Goal: Transaction & Acquisition: Obtain resource

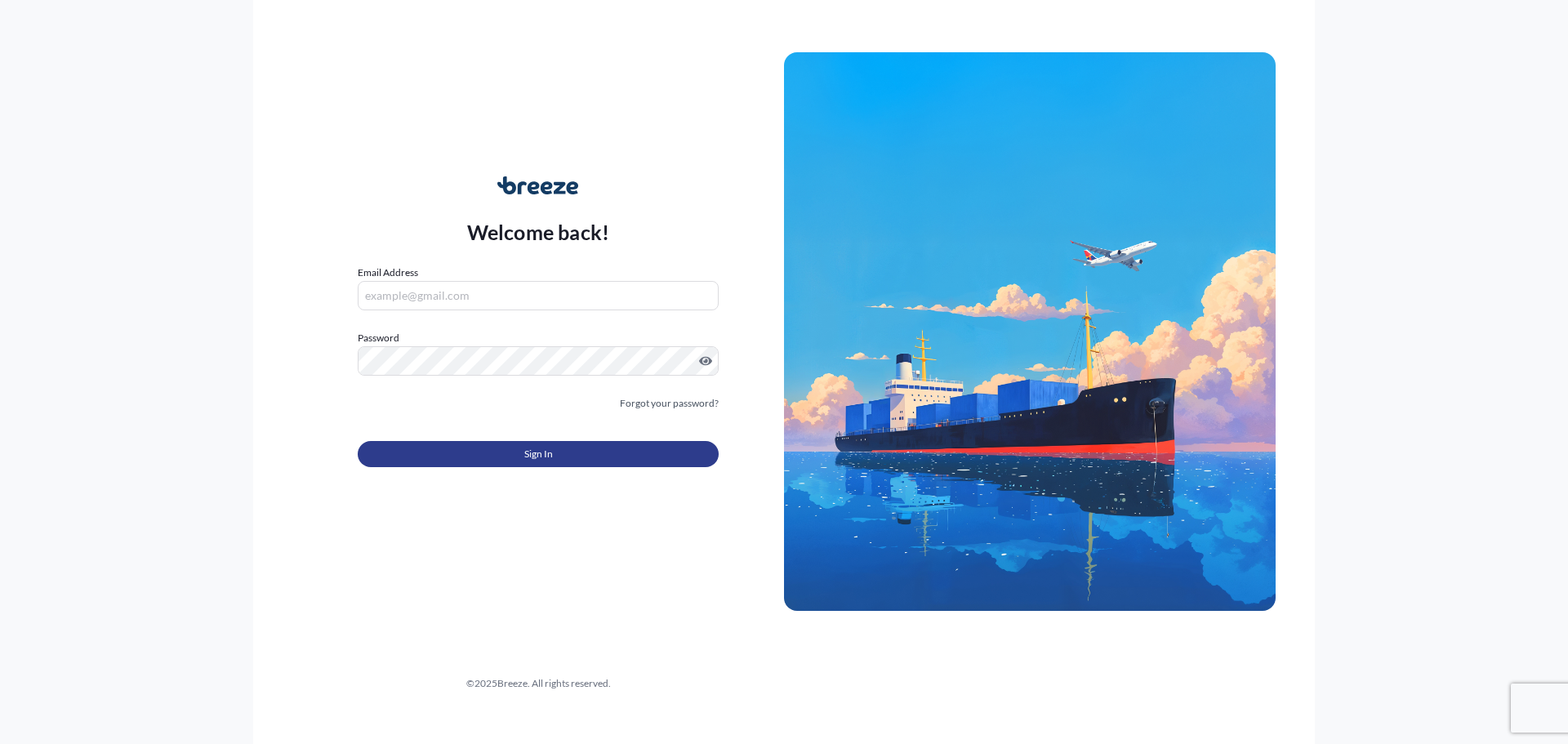
type input "[PERSON_NAME][EMAIL_ADDRESS][DOMAIN_NAME]"
click at [455, 454] on button "Sign In" at bounding box center [538, 454] width 361 height 27
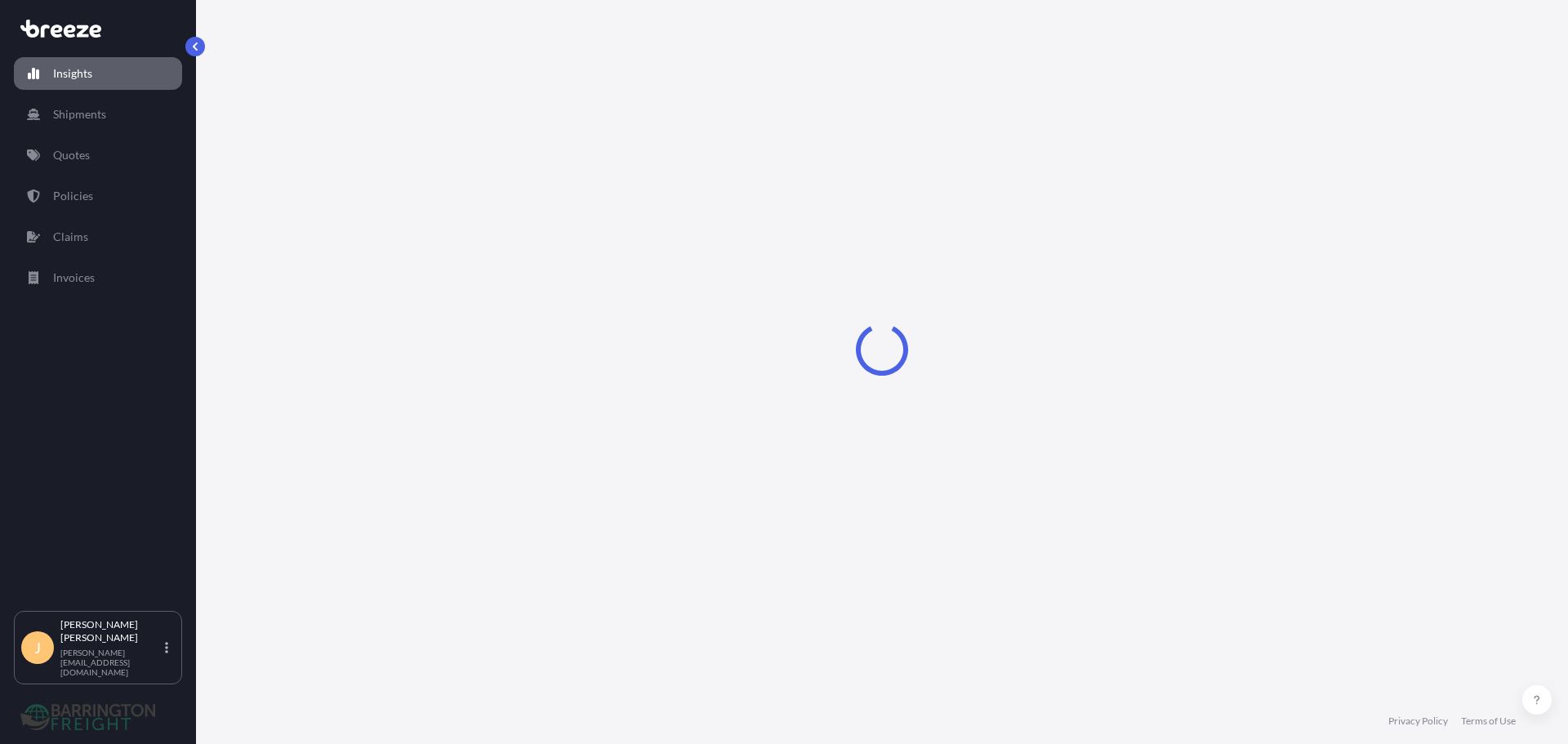
select select "2025"
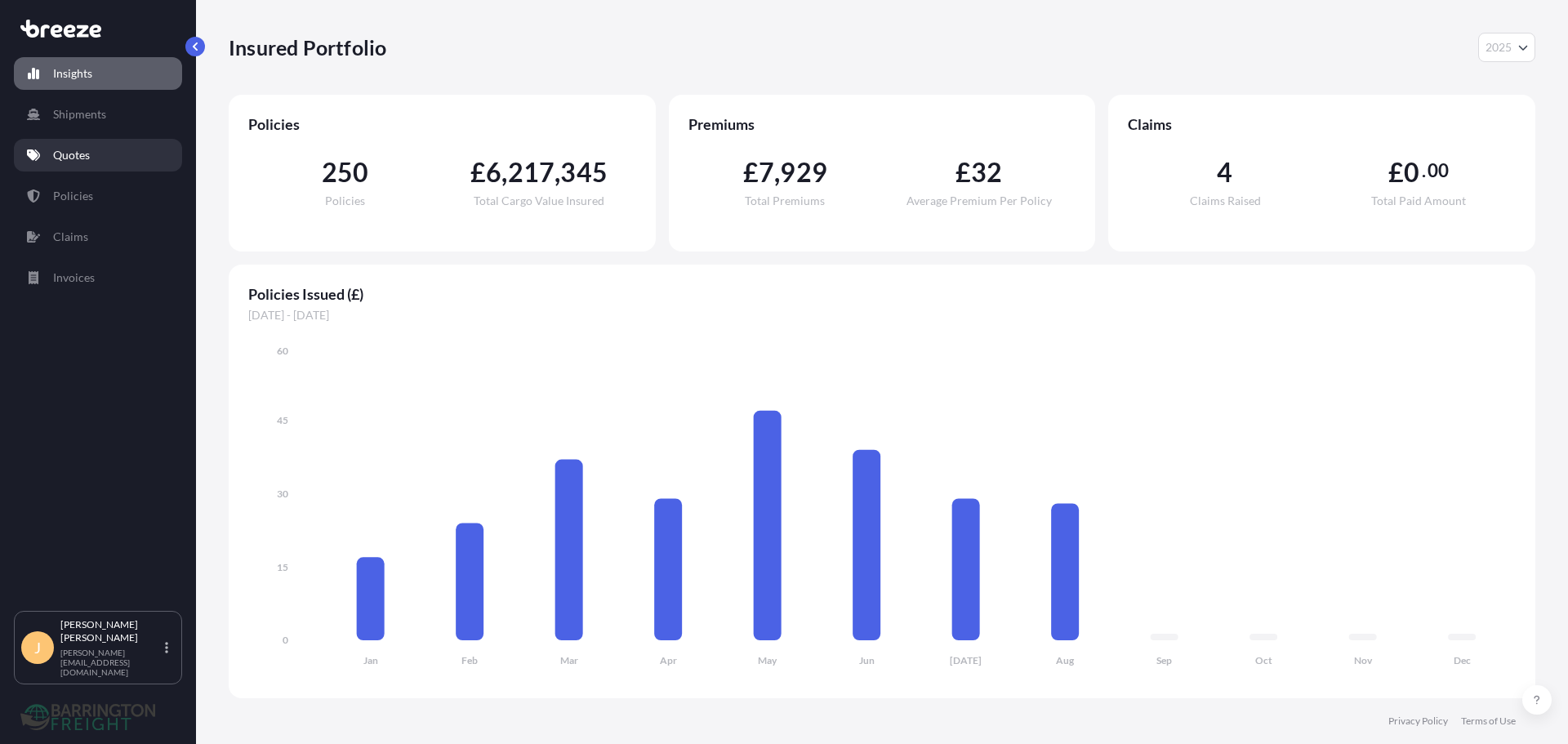
click at [133, 164] on link "Quotes" at bounding box center [98, 155] width 168 height 33
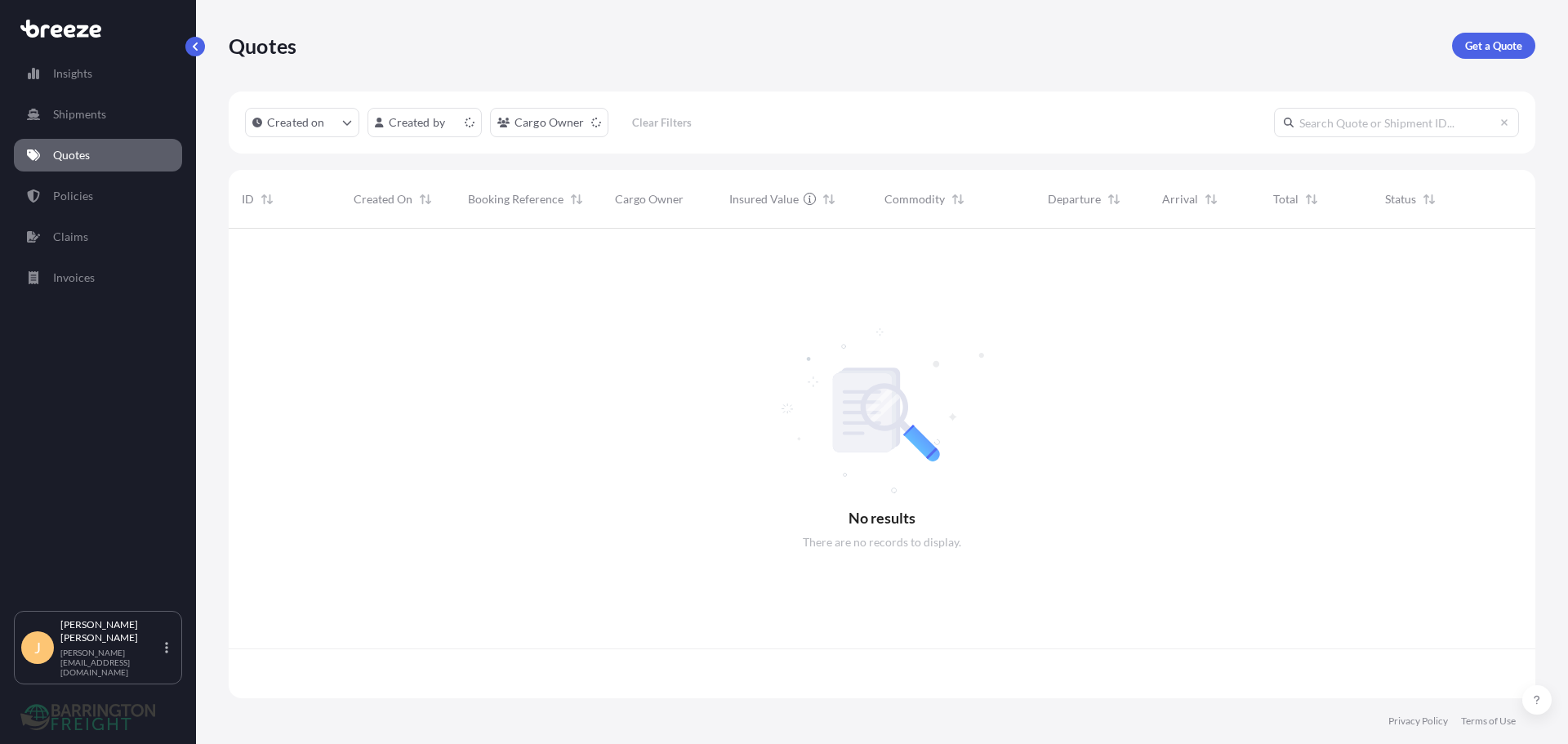
scroll to position [466, 1294]
click at [1501, 56] on link "Get a Quote" at bounding box center [1493, 45] width 83 height 27
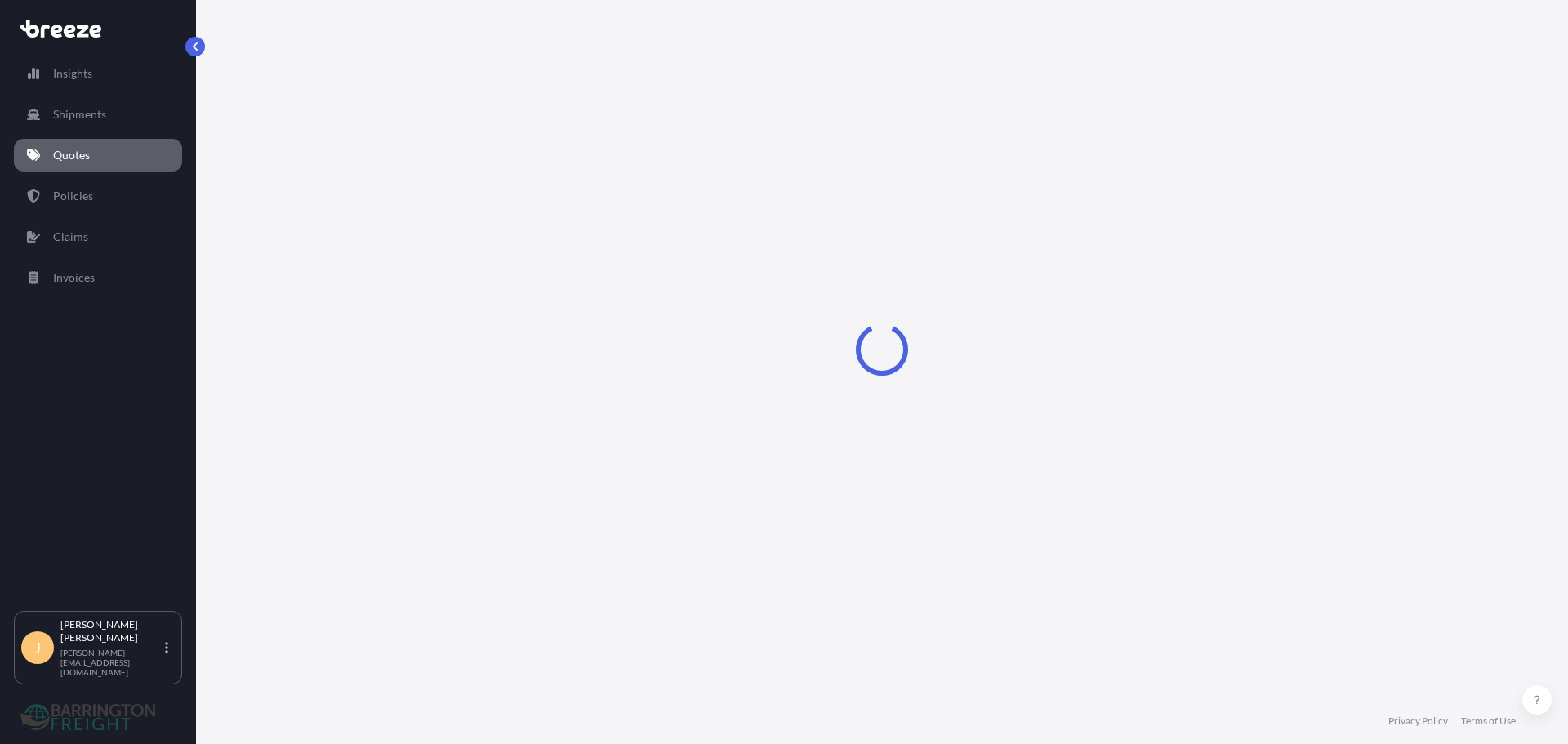
select select "Sea"
select select "1"
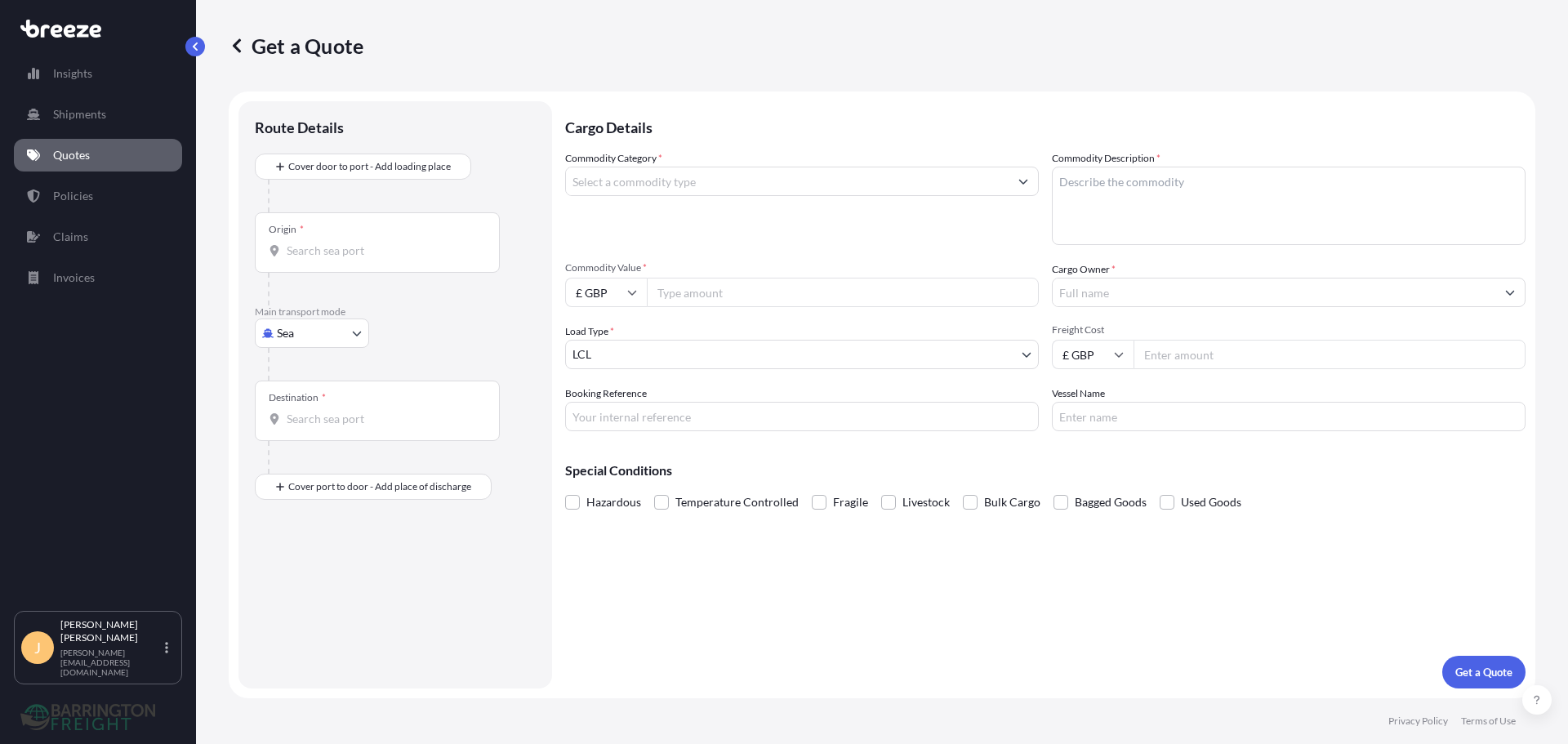
click at [289, 330] on body "Insights Shipments Quotes Policies Claims Invoices J [PERSON_NAME] [PERSON_NAME…" at bounding box center [784, 372] width 1568 height 744
click at [301, 426] on div "Road" at bounding box center [312, 434] width 101 height 29
select select "Road"
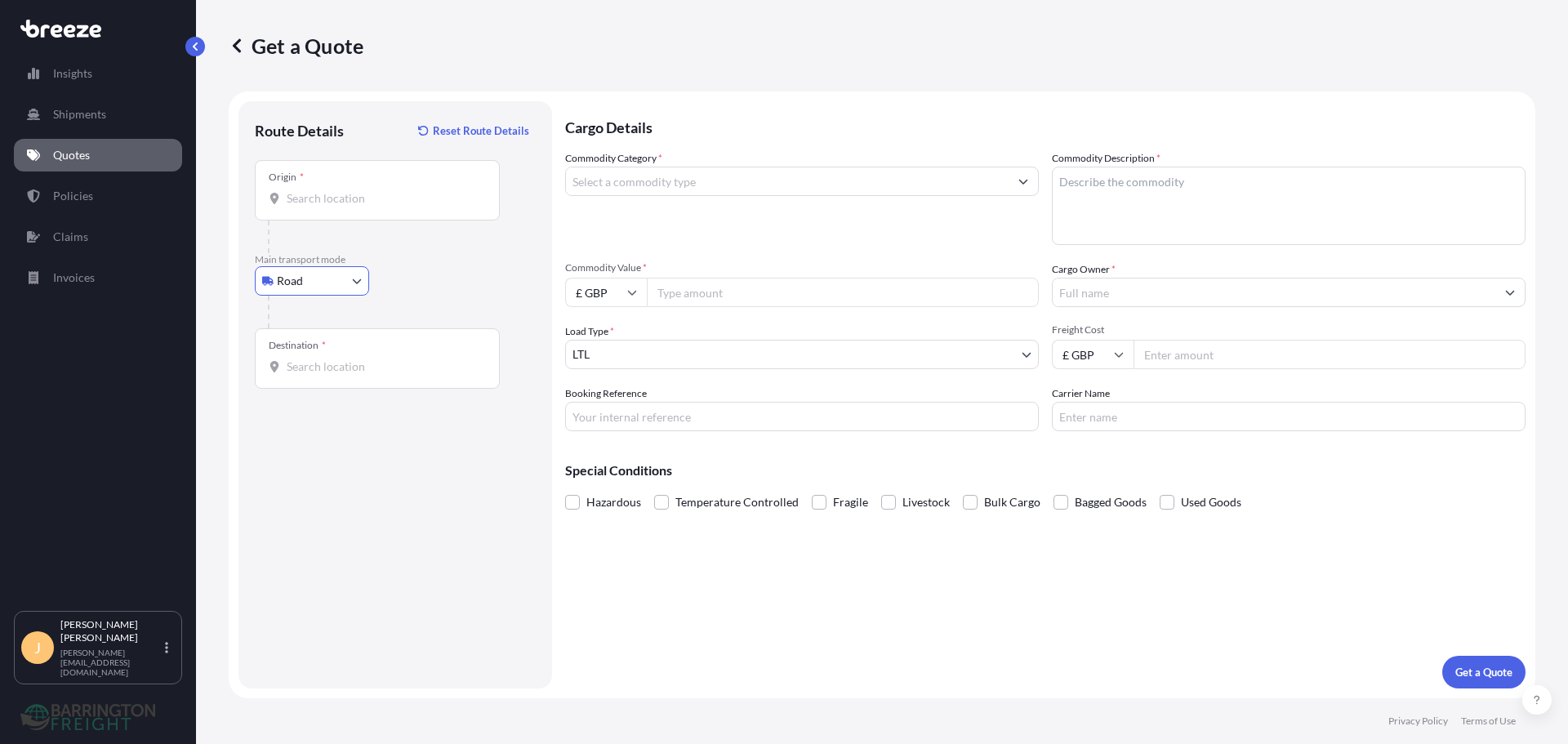
click at [363, 187] on div "Origin *" at bounding box center [378, 190] width 245 height 61
click at [363, 190] on input "Origin *" at bounding box center [383, 198] width 193 height 16
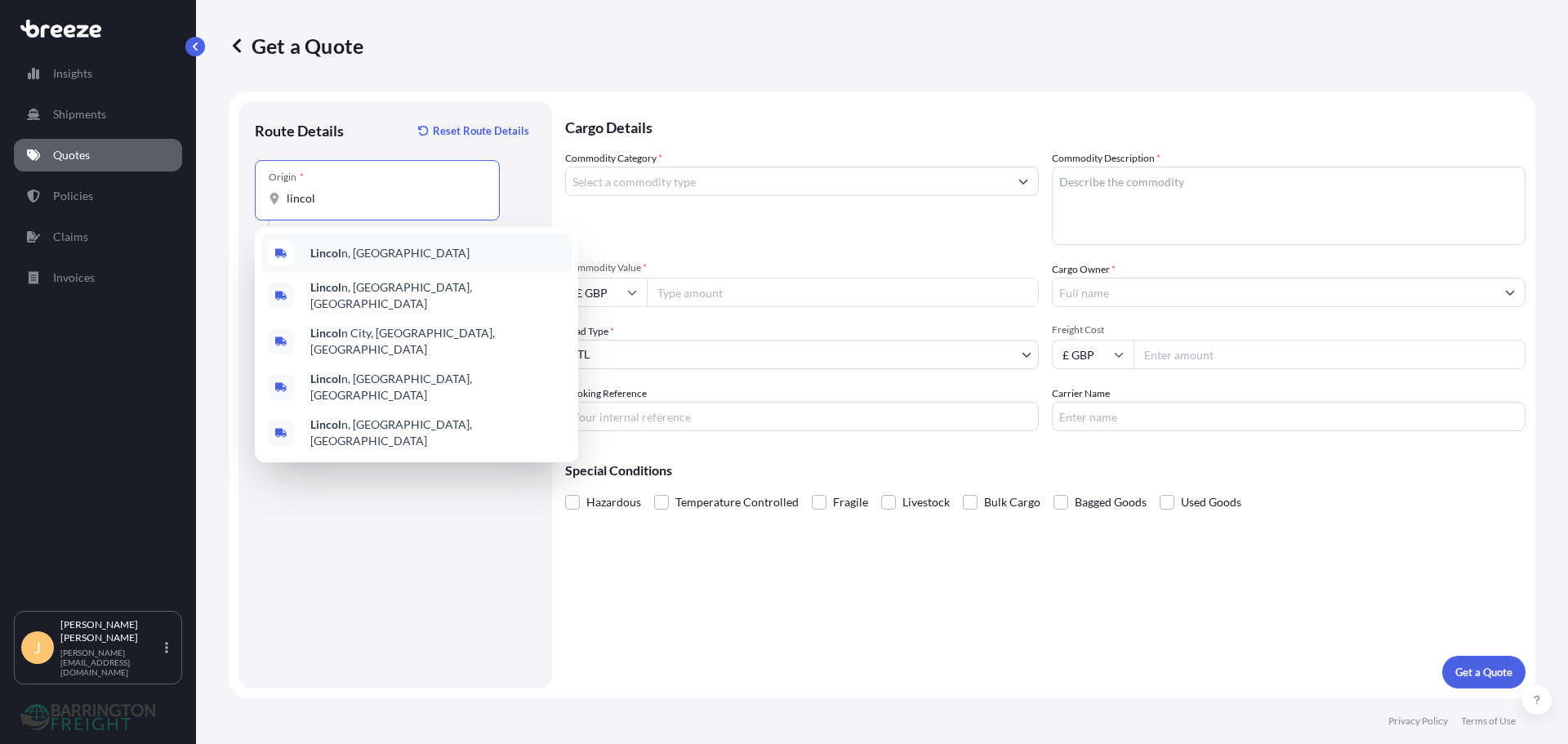
click at [319, 253] on b "Lincol" at bounding box center [325, 253] width 31 height 14
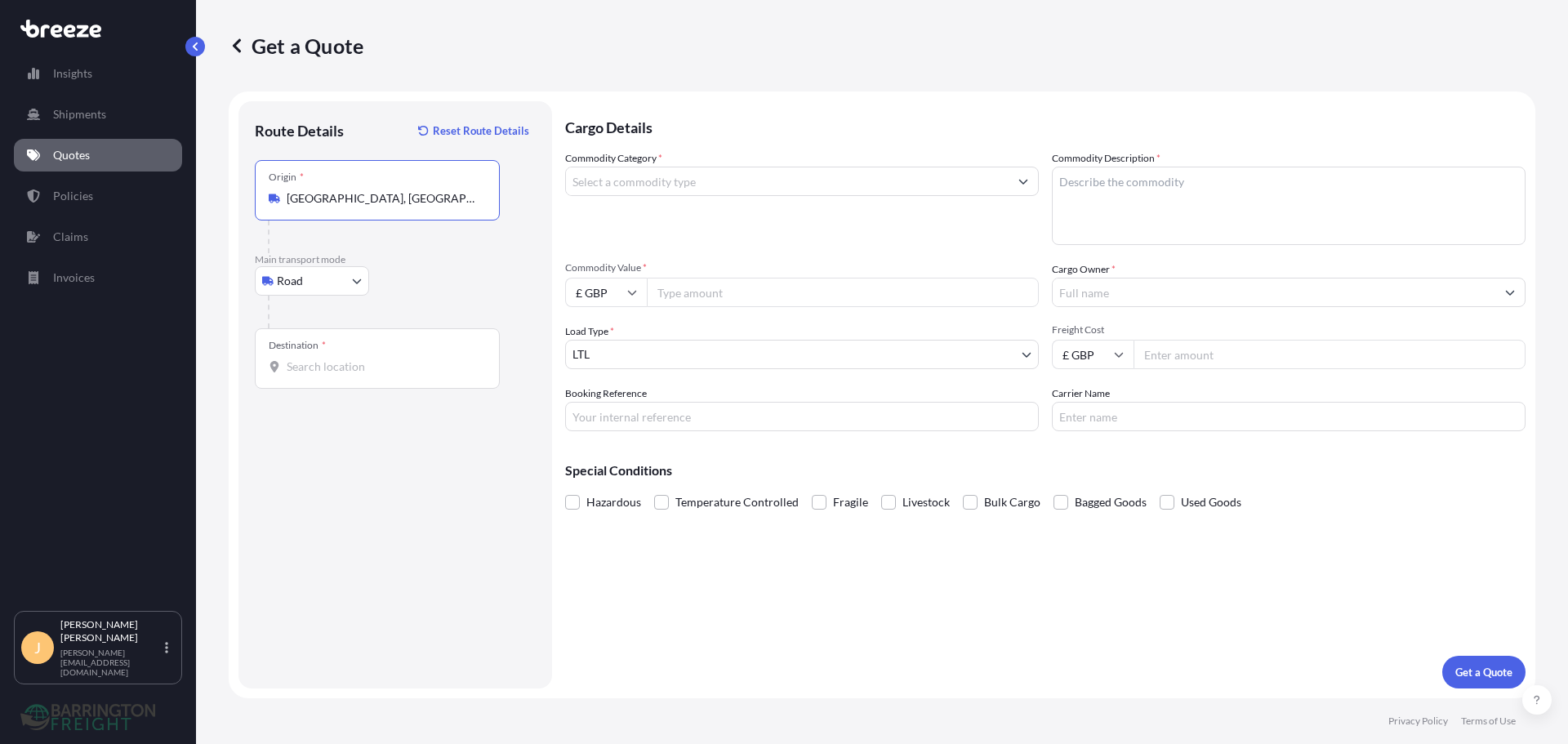
type input "[GEOGRAPHIC_DATA], [GEOGRAPHIC_DATA]"
click at [360, 326] on div at bounding box center [402, 312] width 268 height 33
click at [359, 348] on div "Destination *" at bounding box center [378, 358] width 245 height 61
click at [359, 359] on input "Destination *" at bounding box center [383, 366] width 193 height 16
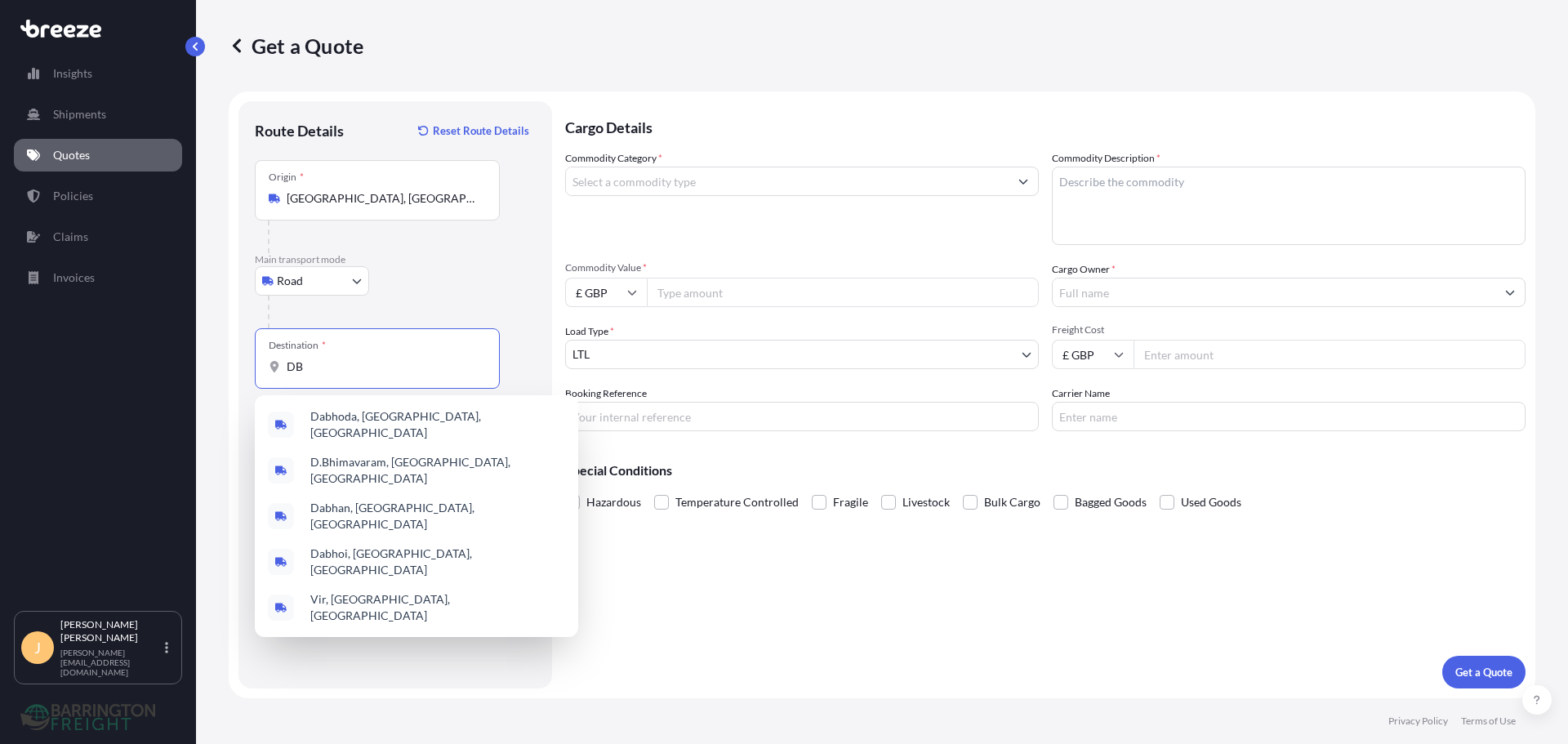
type input "D"
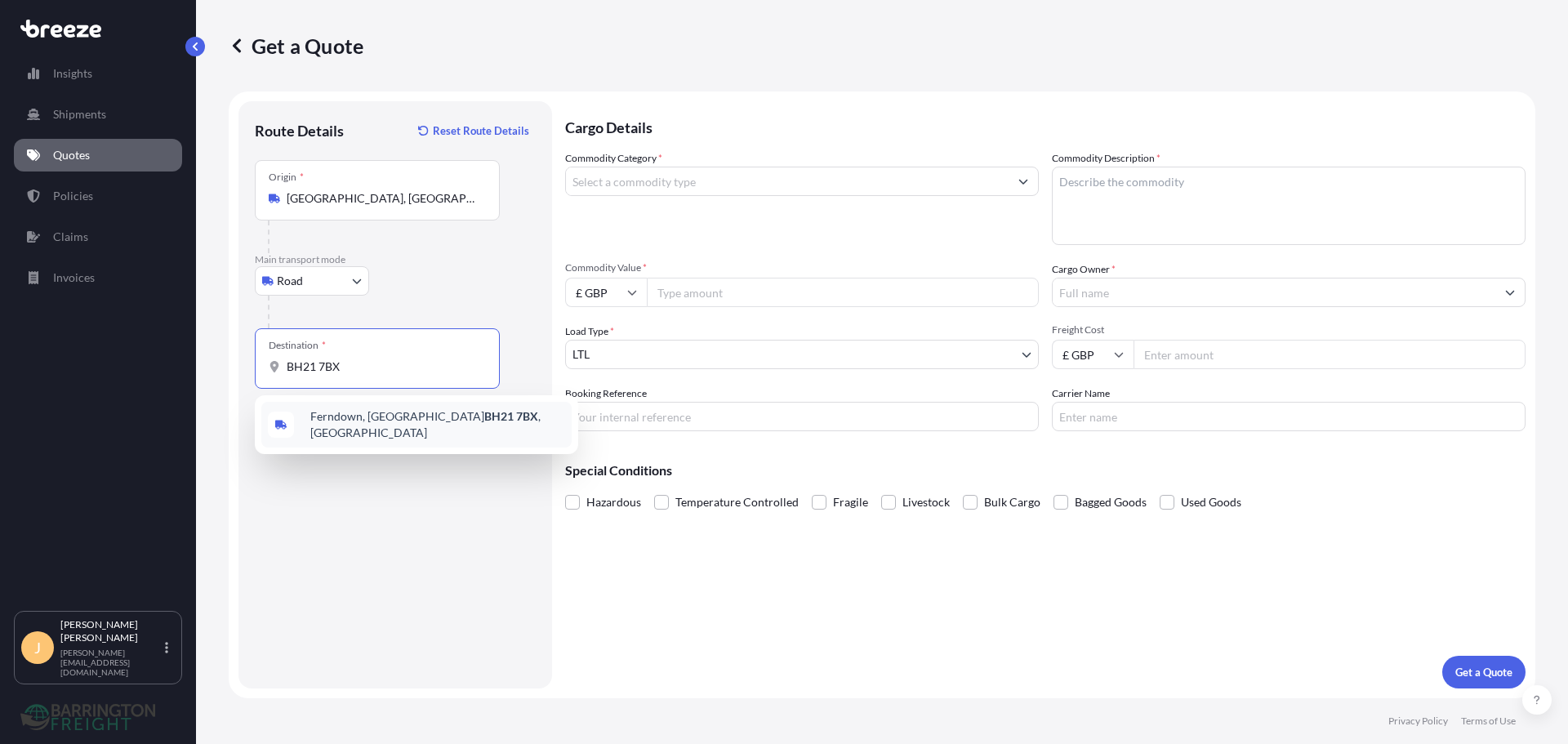
click at [378, 433] on div "[STREET_ADDRESS]" at bounding box center [416, 424] width 310 height 45
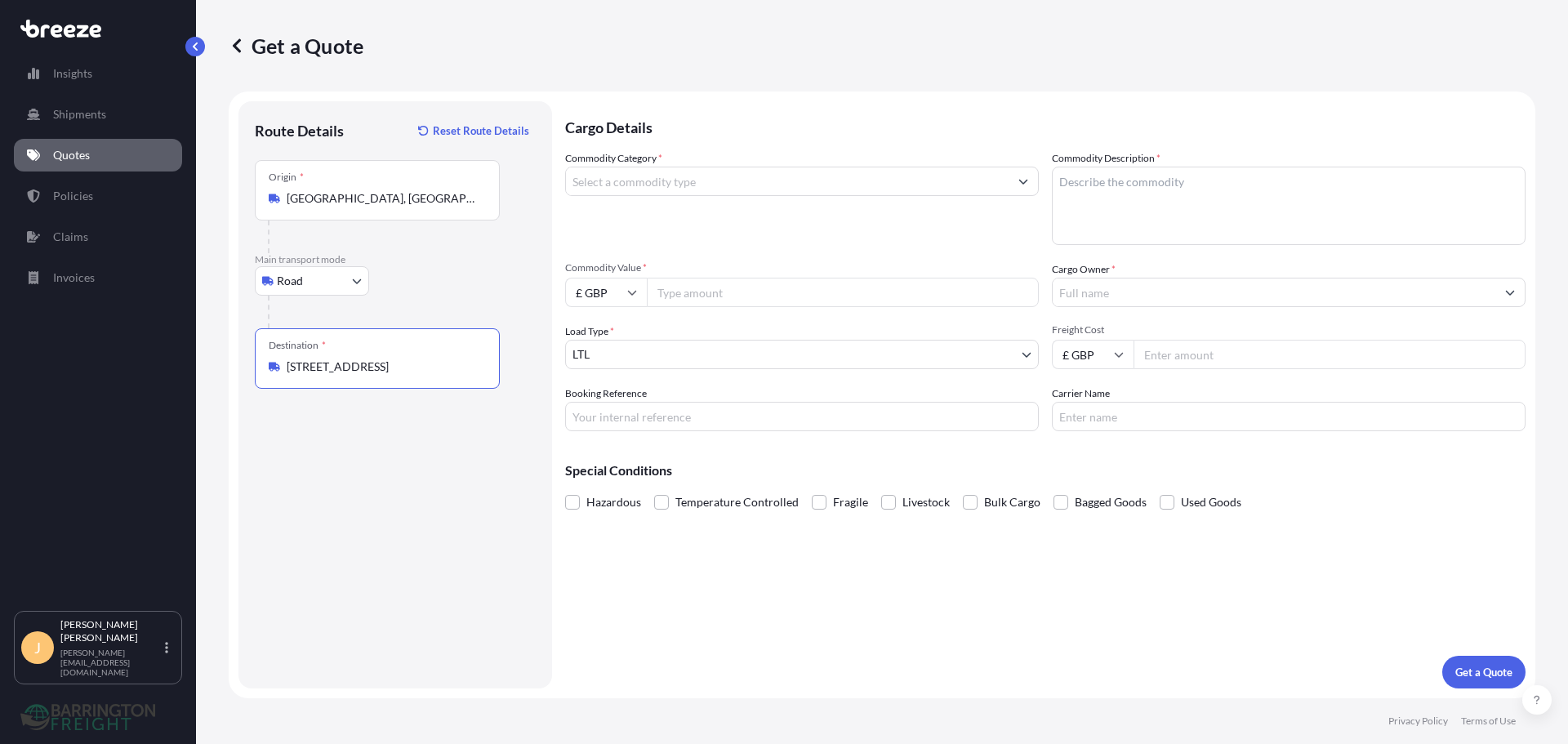
type input "[STREET_ADDRESS]"
click at [413, 422] on b "[STREET_ADDRESS]" at bounding box center [361, 420] width 103 height 14
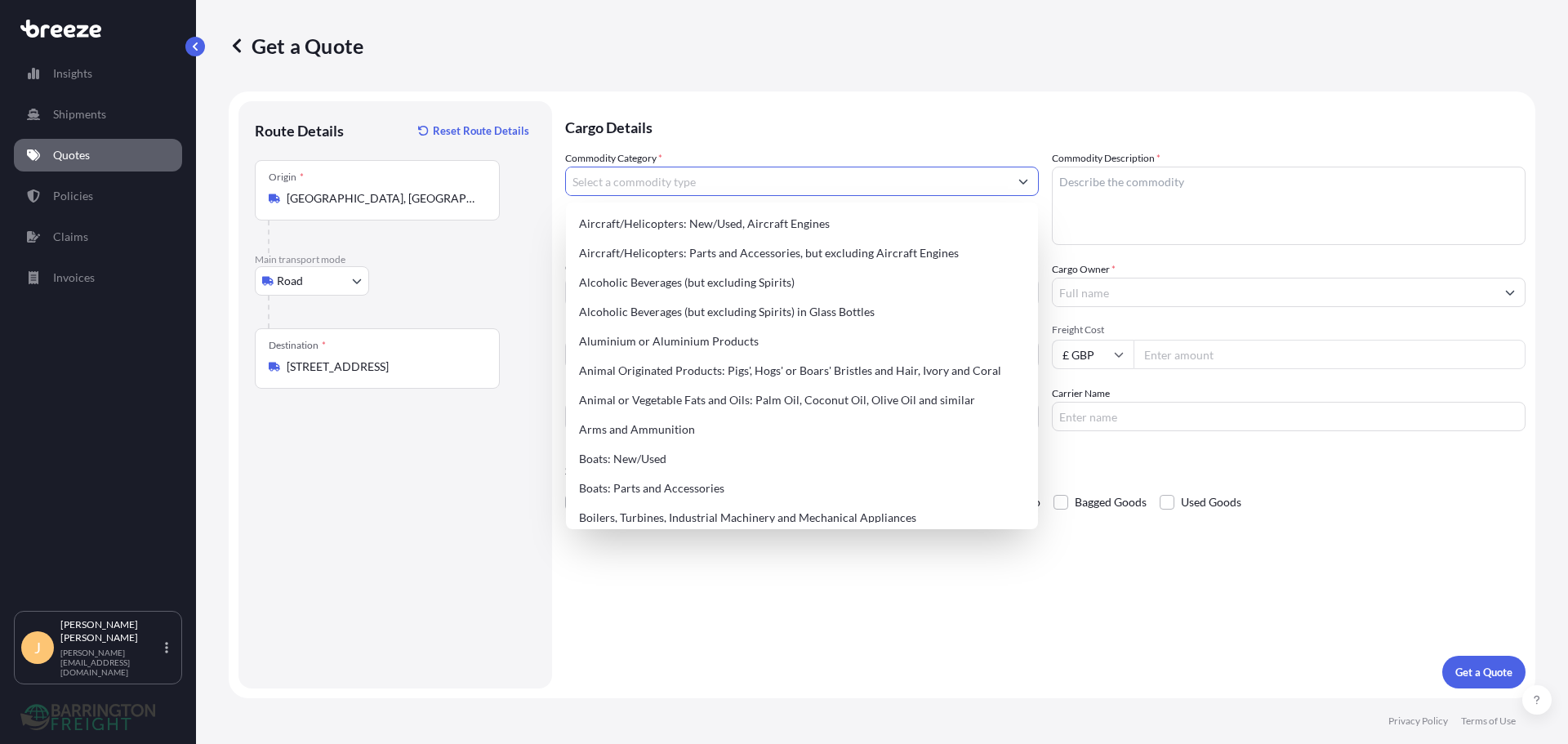
click at [644, 176] on input "Commodity Category *" at bounding box center [787, 182] width 443 height 29
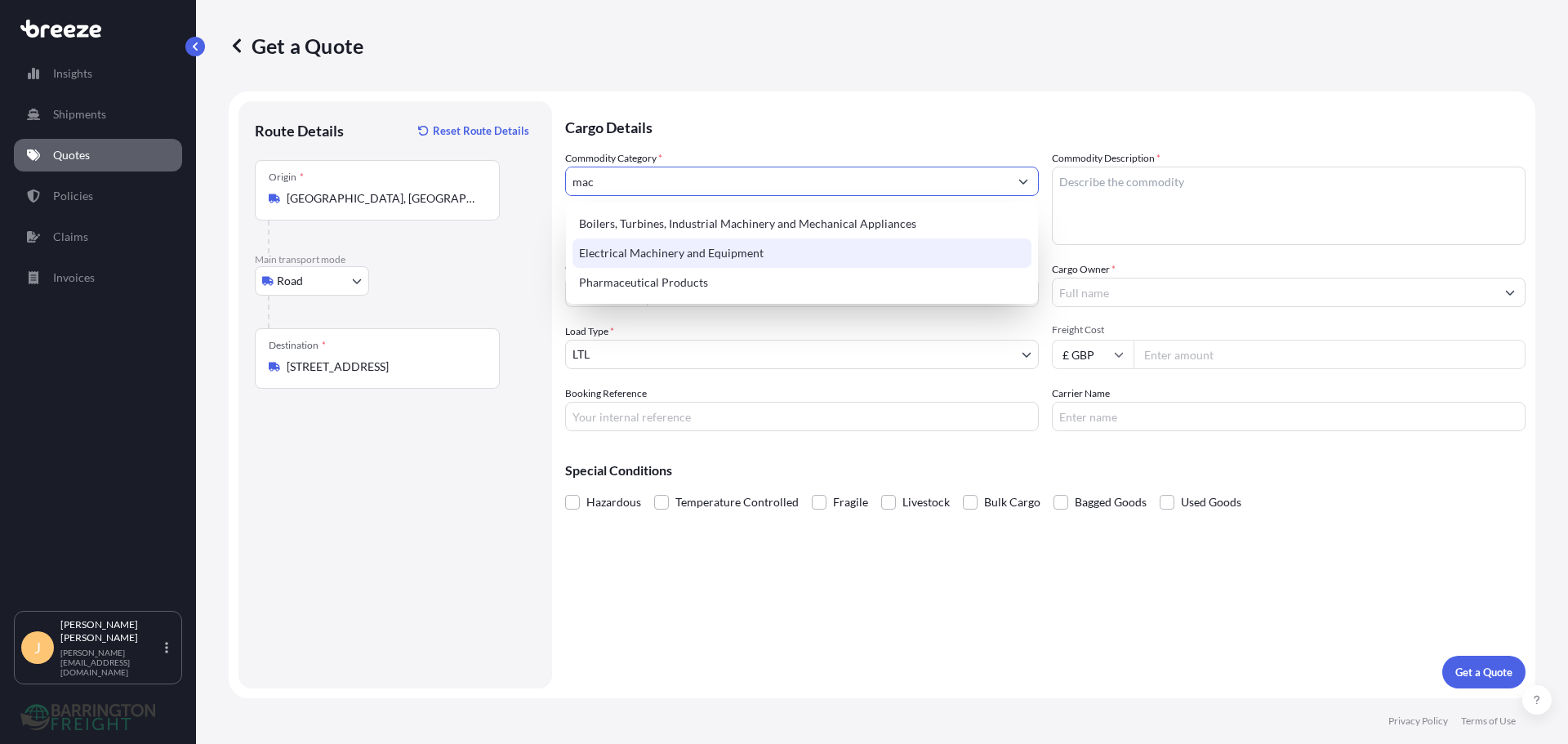
click at [691, 261] on div "Electrical Machinery and Equipment" at bounding box center [802, 253] width 459 height 29
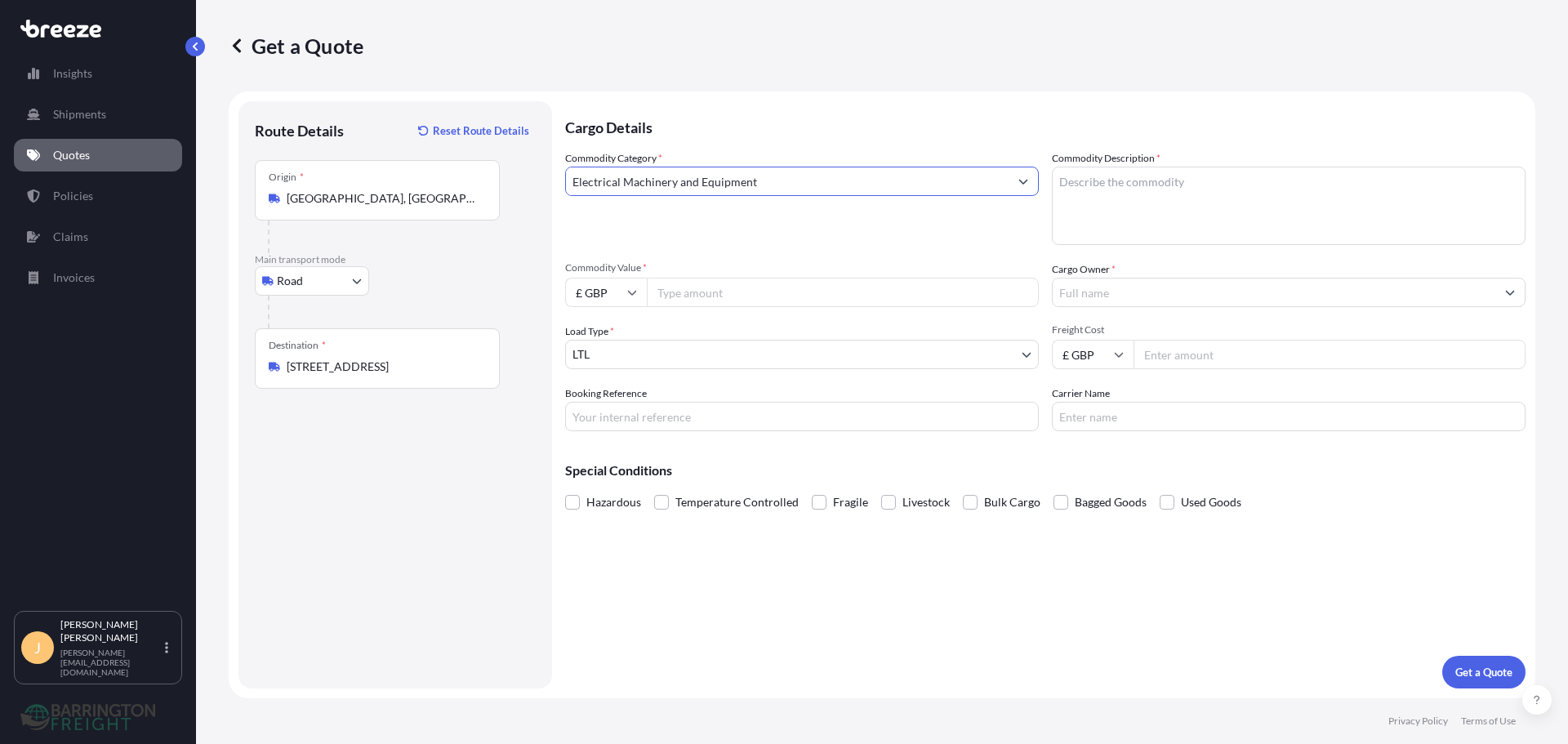
type input "Electrical Machinery and Equipment"
click at [1064, 188] on textarea "Commodity Description *" at bounding box center [1288, 206] width 474 height 79
paste textarea "V Modules"
click at [1058, 184] on textarea "V Modules" at bounding box center [1288, 206] width 474 height 79
type textarea "UV Modules"
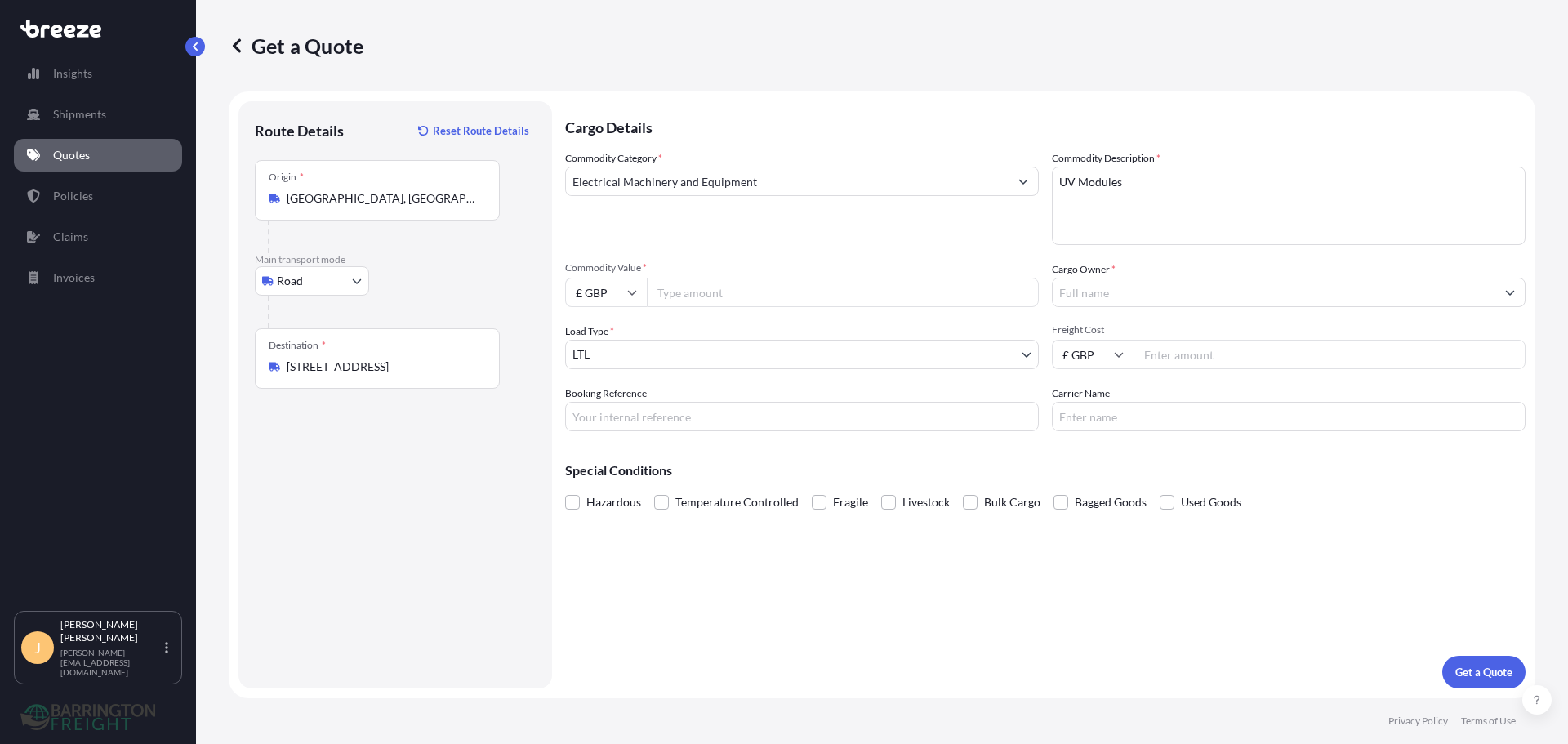
click at [713, 301] on input "Commodity Value *" at bounding box center [843, 292] width 392 height 29
type input "2000"
click at [1172, 295] on input "Cargo Owner *" at bounding box center [1273, 292] width 443 height 29
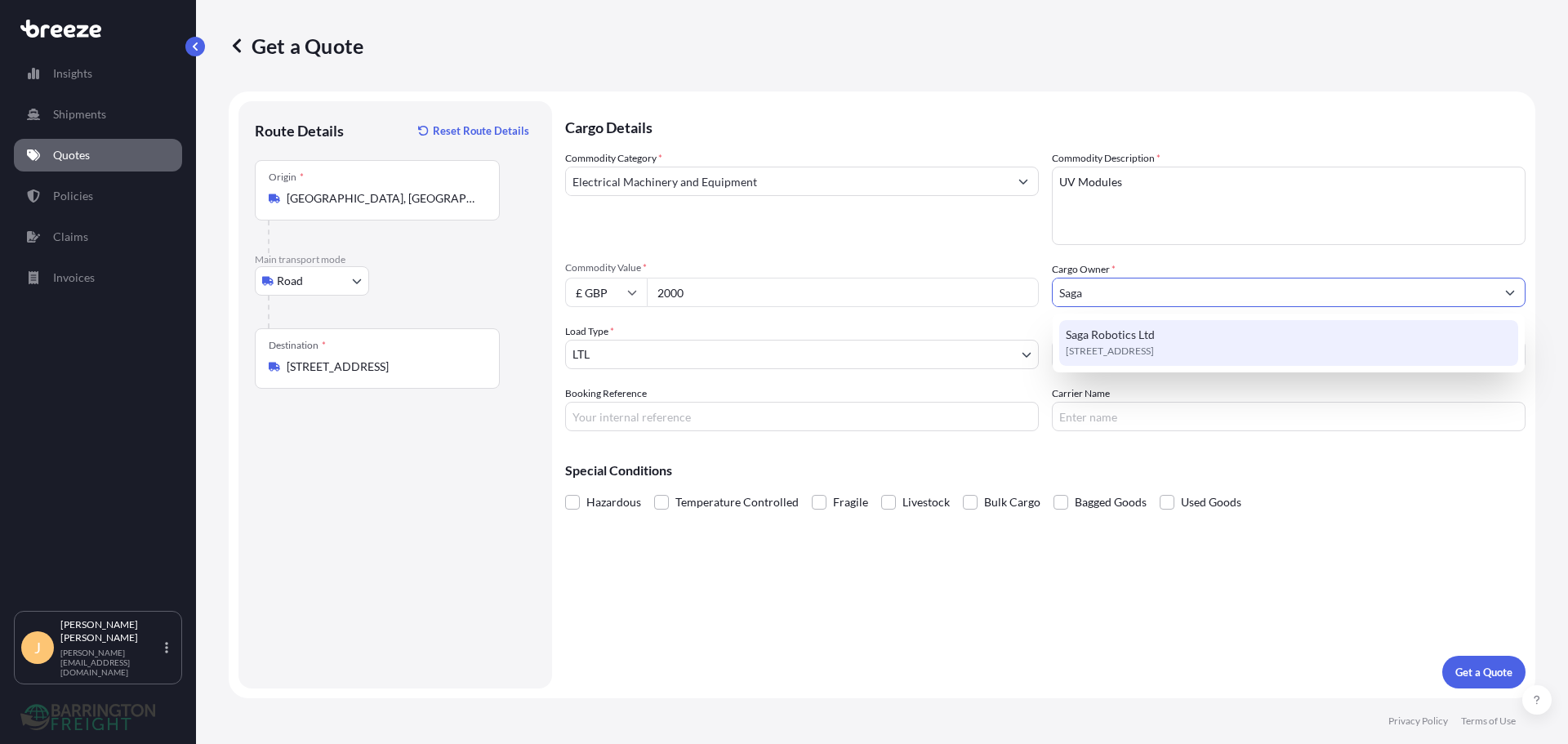
click at [1141, 344] on span "[STREET_ADDRESS]" at bounding box center [1109, 350] width 88 height 16
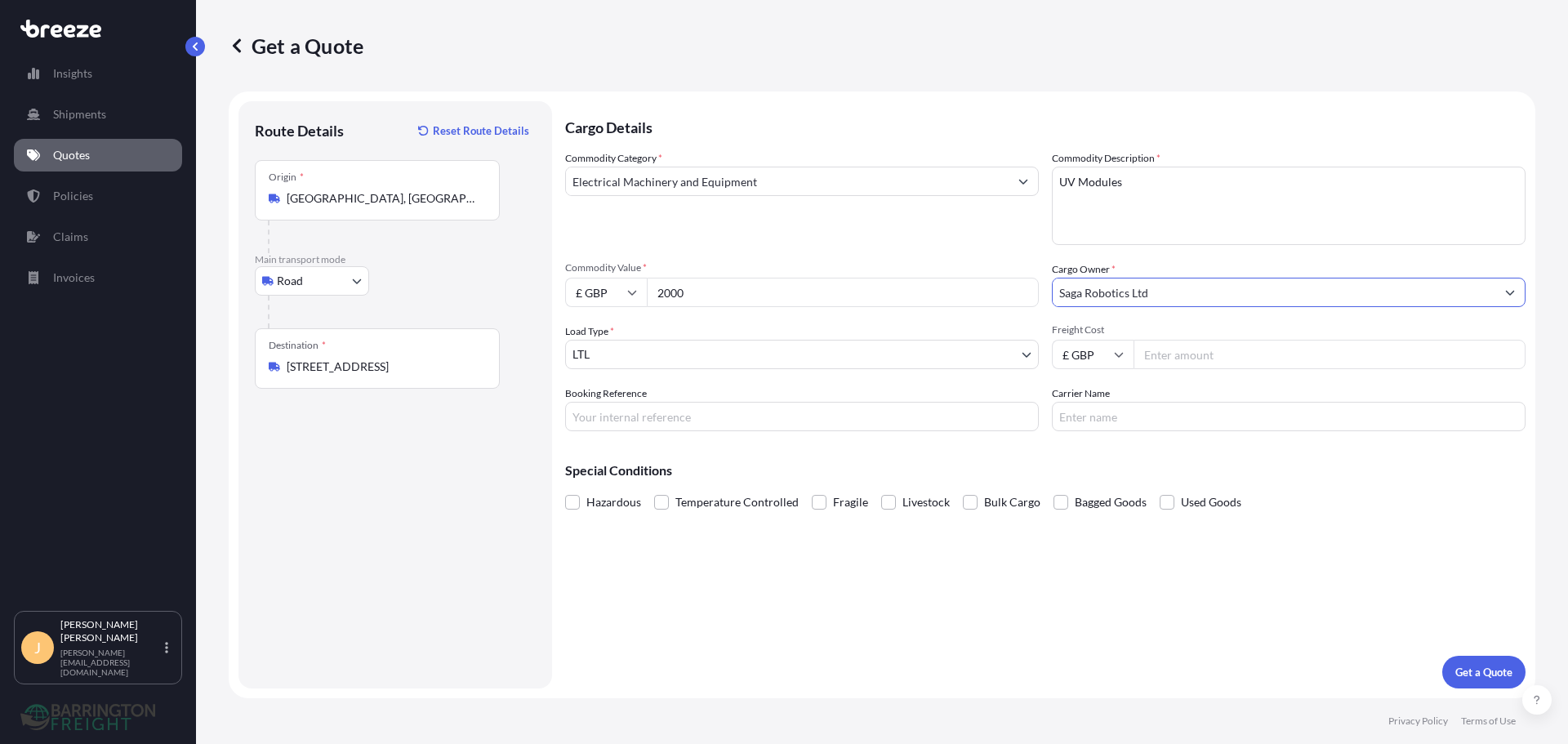
type input "Saga Robotics Ltd"
click at [1201, 352] on input "Freight Cost" at bounding box center [1330, 354] width 392 height 29
click at [1160, 362] on input "Freight Cost" at bounding box center [1330, 354] width 392 height 29
click at [1208, 364] on input "186" at bounding box center [1330, 354] width 392 height 29
type input "1"
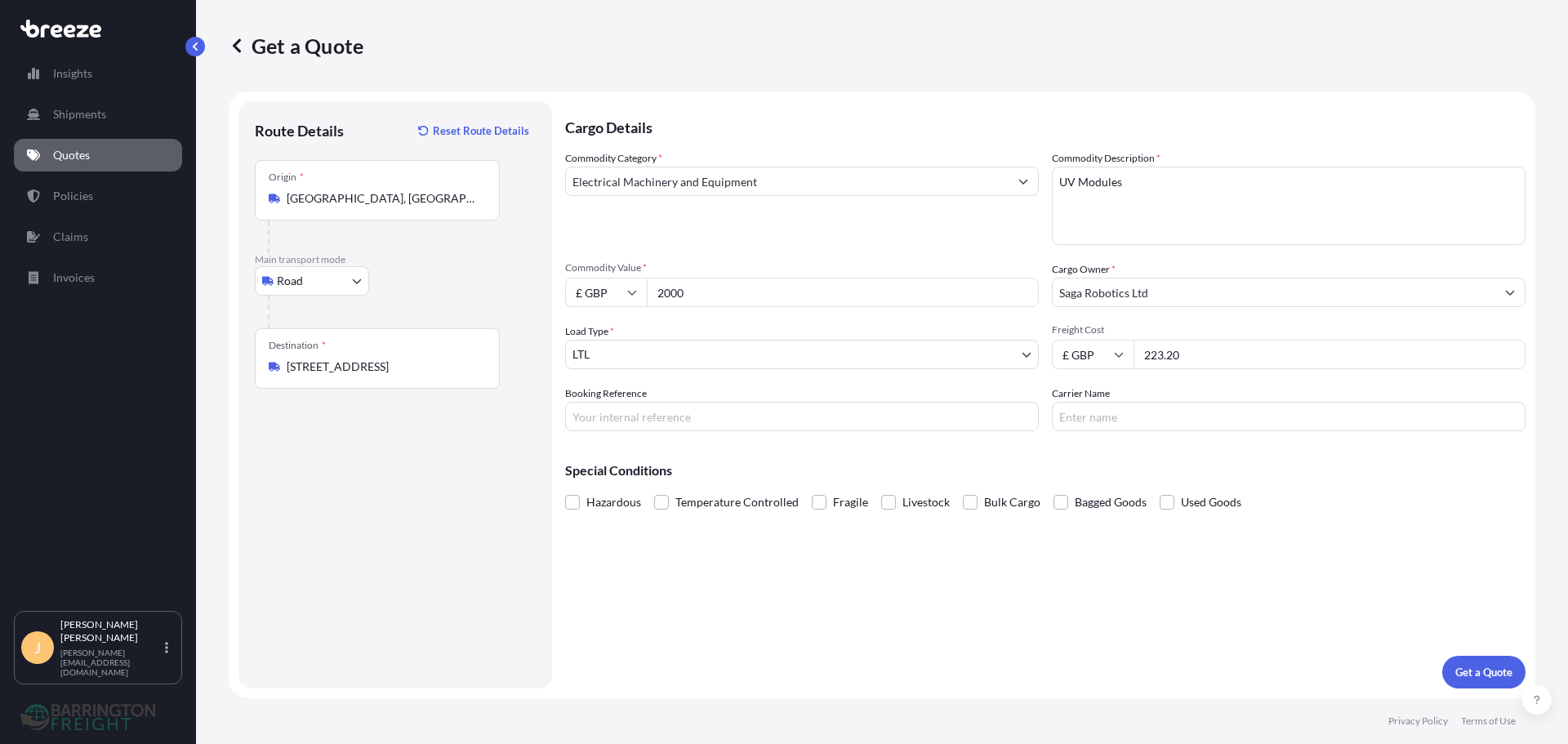
type input "223.20"
click at [747, 418] on input "Booking Reference" at bounding box center [802, 416] width 474 height 29
type input "08/495"
click at [1464, 679] on p "Get a Quote" at bounding box center [1483, 671] width 57 height 16
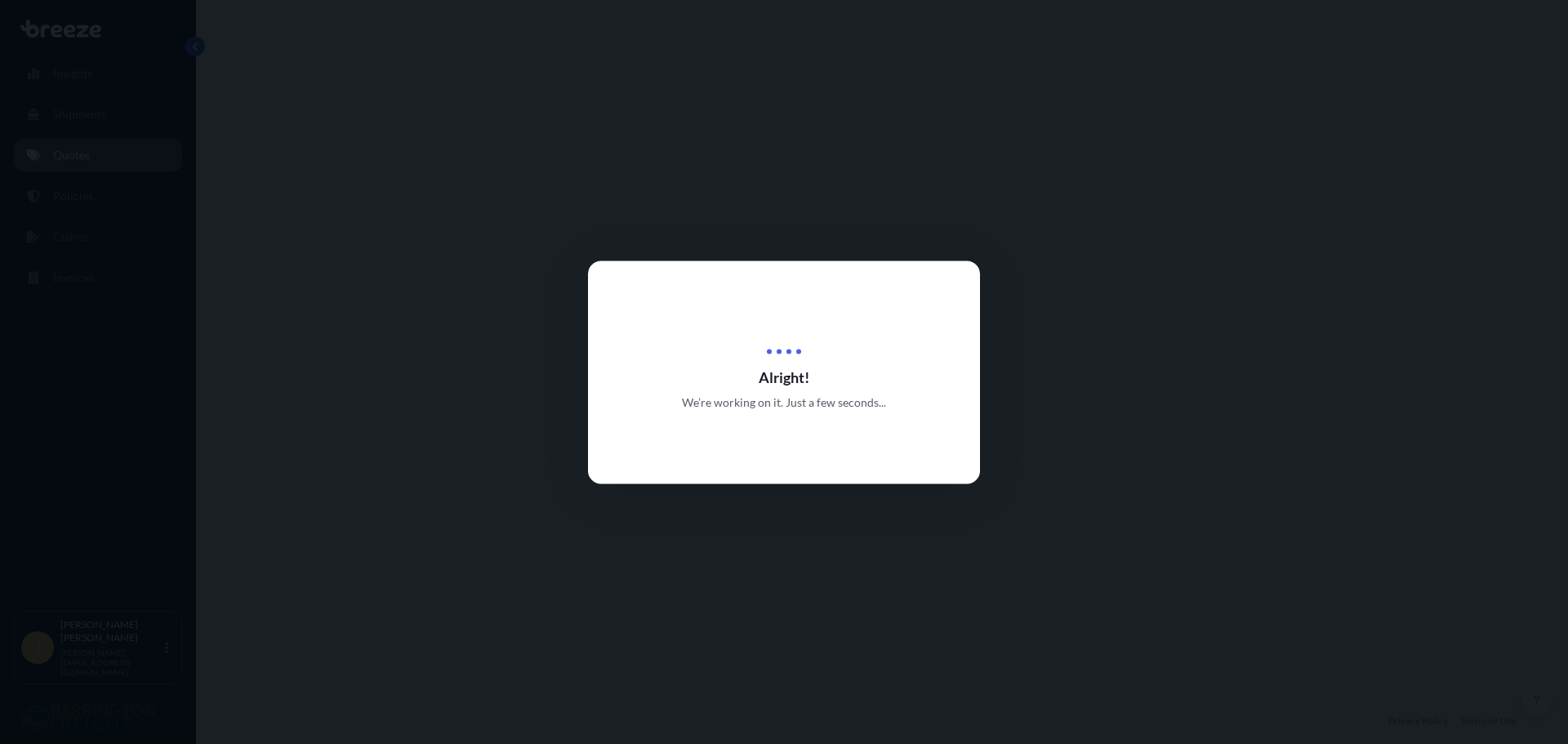
select select "Road"
select select "1"
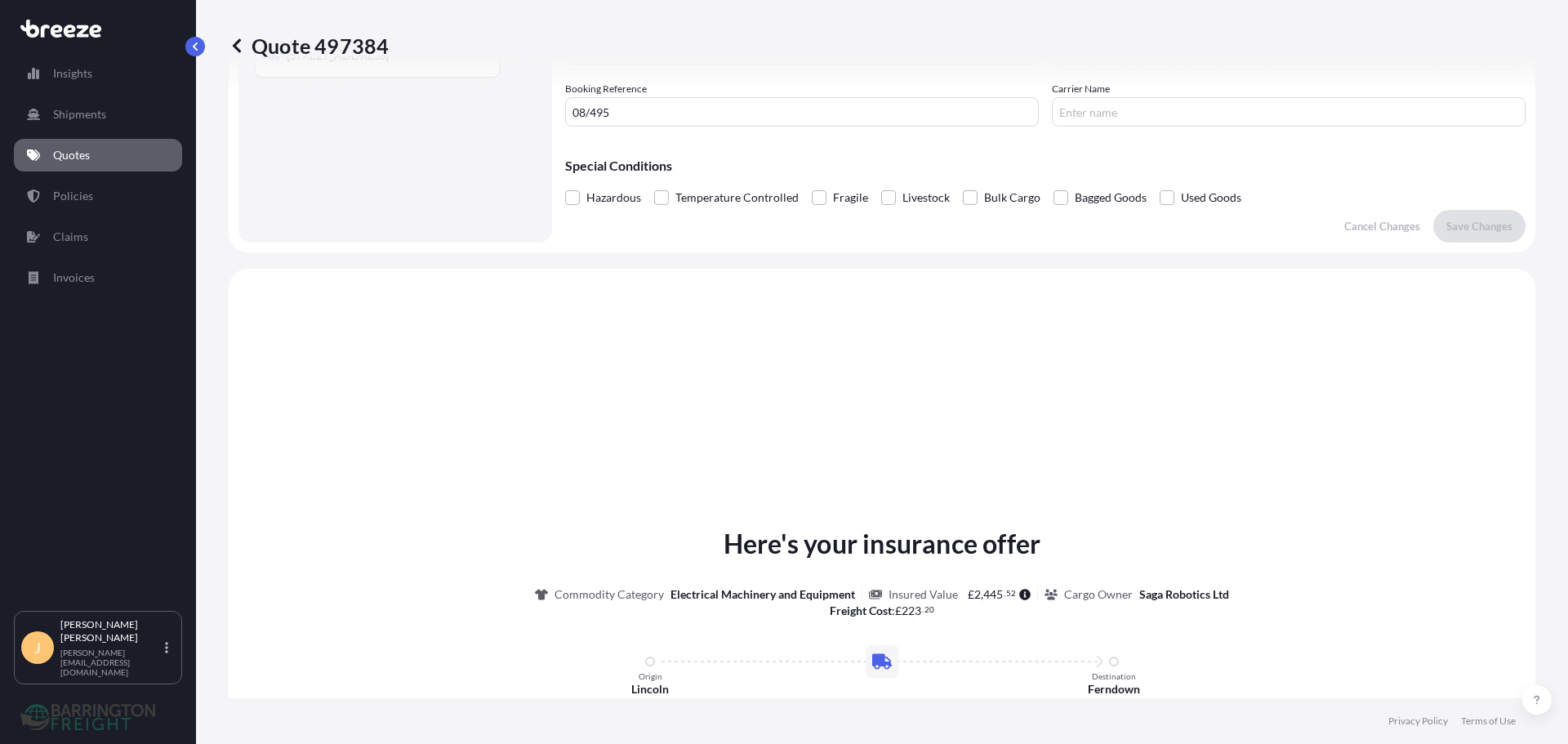
scroll to position [491, 0]
